Goal: Contribute content

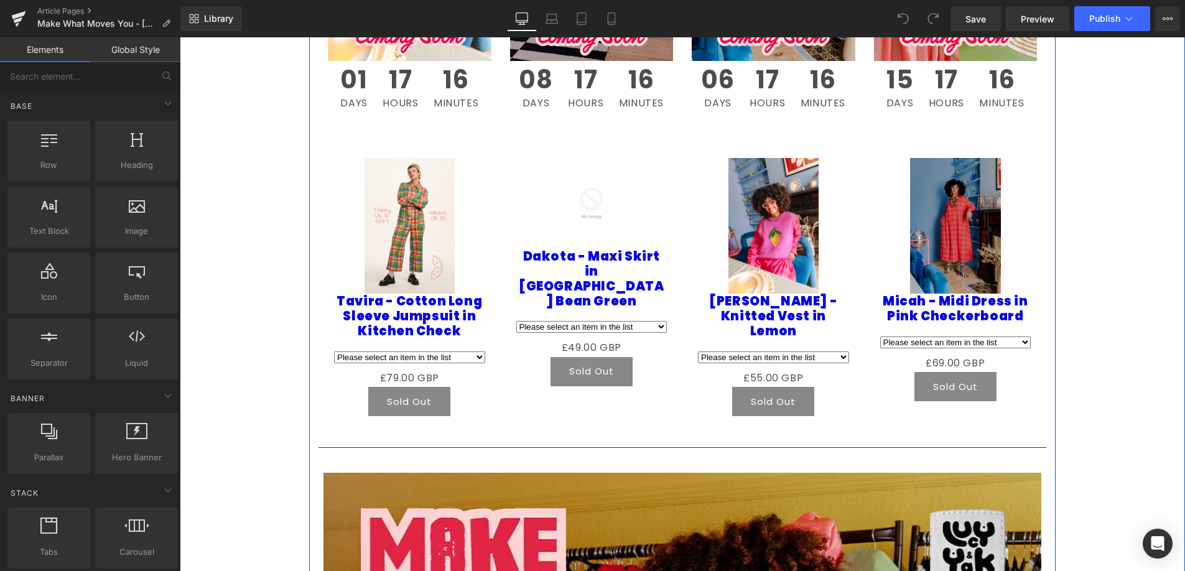
scroll to position [1720, 0]
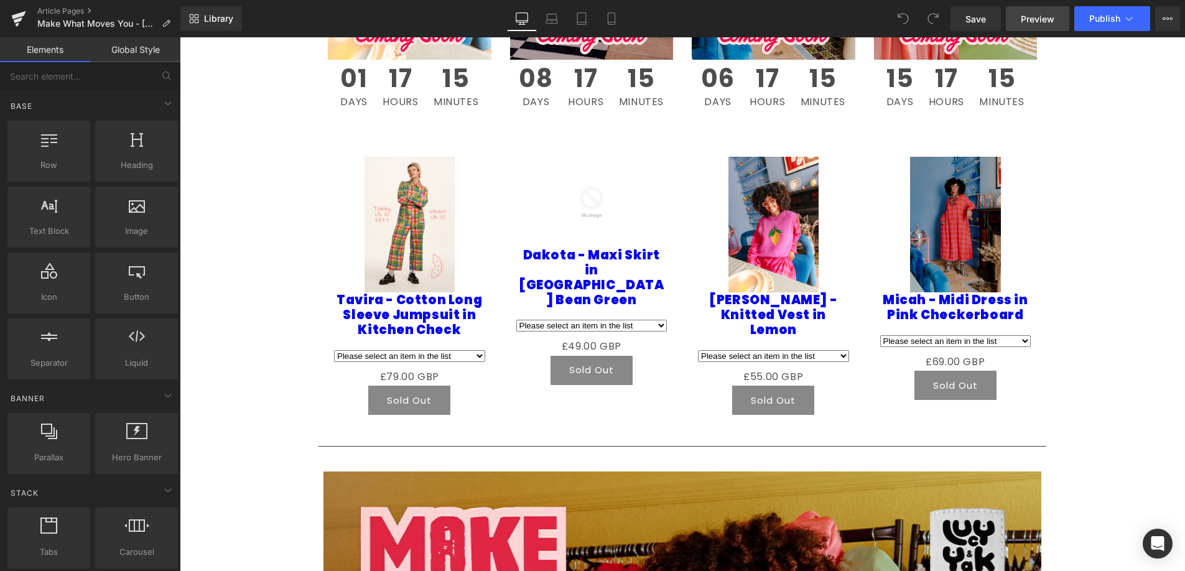
click at [1034, 11] on link "Preview" at bounding box center [1037, 18] width 63 height 25
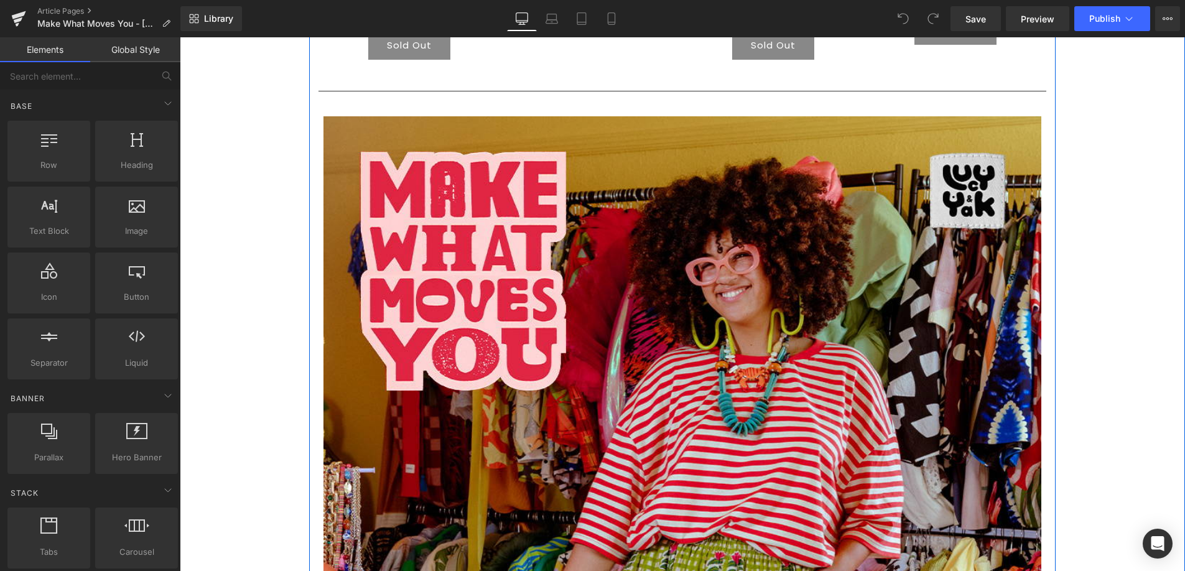
scroll to position [2075, 0]
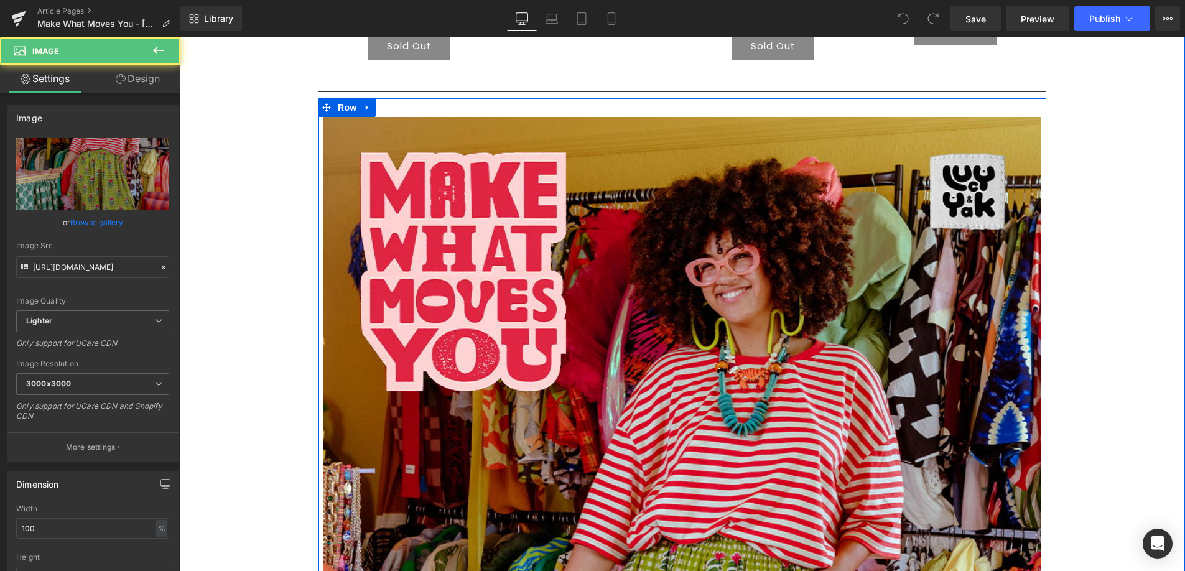
click at [366, 107] on icon at bounding box center [367, 108] width 2 height 6
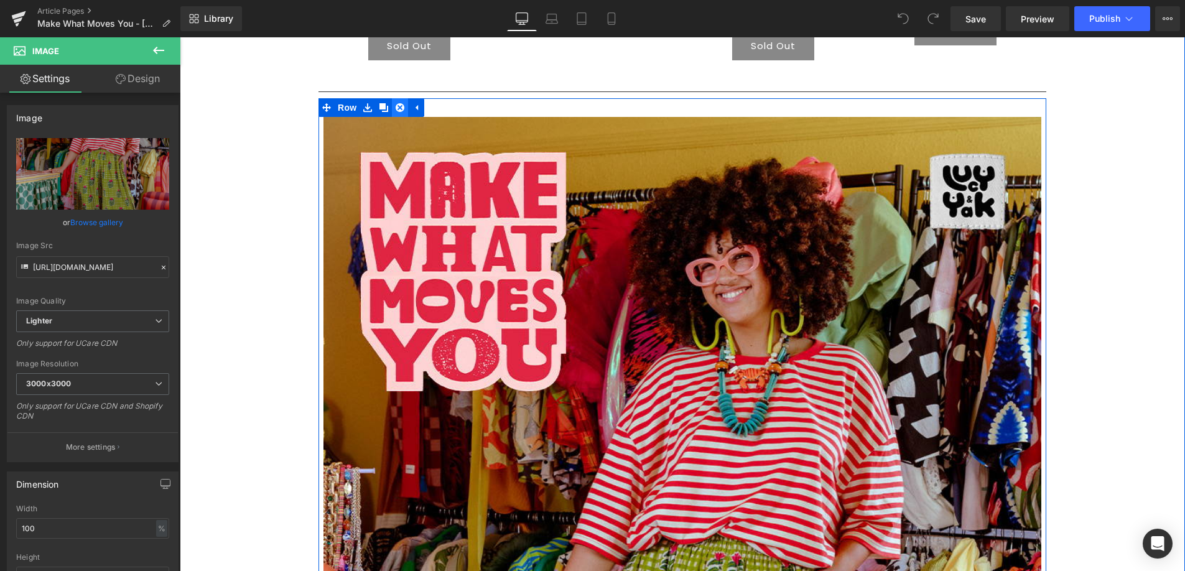
click at [396, 108] on icon at bounding box center [400, 107] width 9 height 9
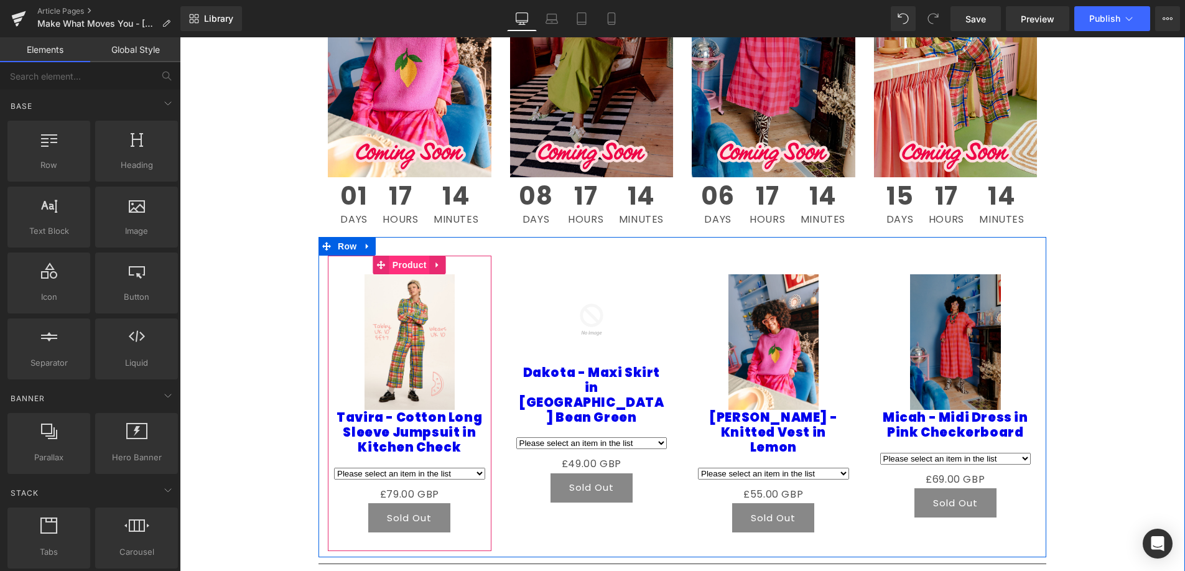
scroll to position [1598, 0]
